Goal: Information Seeking & Learning: Understand process/instructions

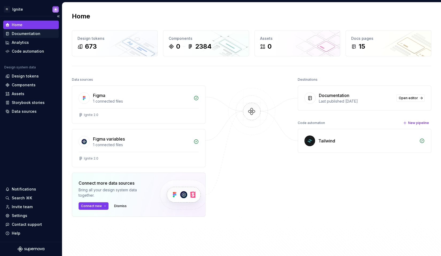
click at [29, 35] on div "Documentation" at bounding box center [26, 33] width 29 height 5
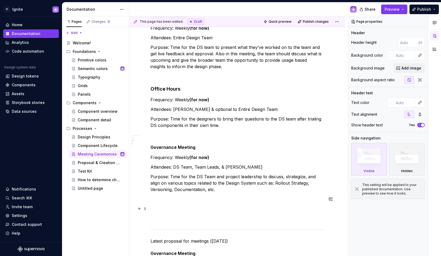
scroll to position [174, 0]
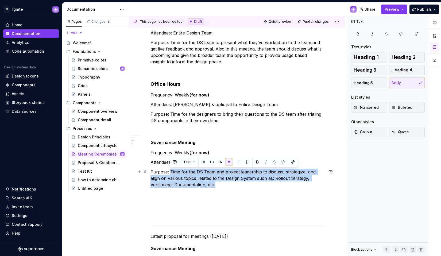
drag, startPoint x: 171, startPoint y: 171, endPoint x: 191, endPoint y: 184, distance: 24.0
click at [191, 184] on p "Purpose: Time for the DS Team and project leadership to discuss, strategize, an…" at bounding box center [237, 178] width 173 height 19
copy p "Time for the DS Team and project leadership to discuss, strategize, and align o…"
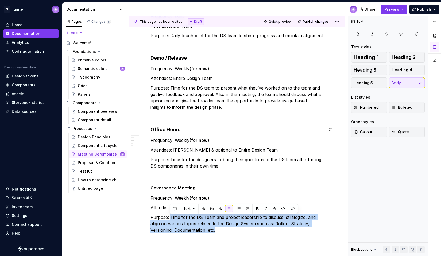
scroll to position [123, 0]
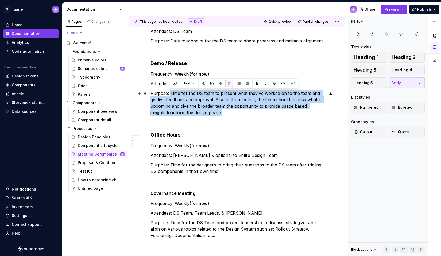
drag, startPoint x: 170, startPoint y: 91, endPoint x: 206, endPoint y: 111, distance: 40.5
click at [206, 111] on p "Purpose: Time for the DS team to present what they’ve worked on to the team and…" at bounding box center [237, 103] width 173 height 26
copy p "Time for the DS team to present what they’ve worked on to the team and get live…"
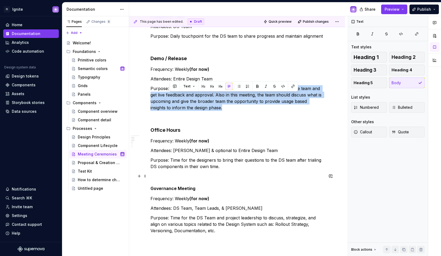
scroll to position [131, 0]
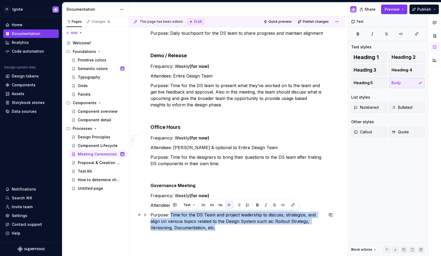
drag, startPoint x: 196, startPoint y: 228, endPoint x: 170, endPoint y: 216, distance: 27.8
click at [170, 216] on p "Purpose: Time for the DS Team and project leadership to discuss, strategize, an…" at bounding box center [237, 221] width 173 height 19
copy p "Time for the DS Team and project leadership to discuss, strategize, and align o…"
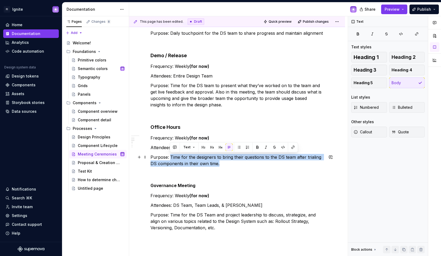
drag, startPoint x: 170, startPoint y: 156, endPoint x: 219, endPoint y: 163, distance: 49.6
click at [219, 163] on p "Purpose: Time for the designers to bring their questions to the DS team after t…" at bounding box center [237, 160] width 173 height 13
copy p "Time for the designers to bring their questions to the DS team after trialing D…"
type textarea "*"
